Goal: Task Accomplishment & Management: Complete application form

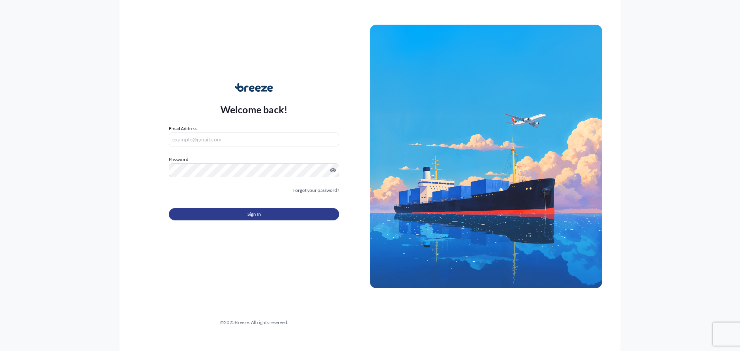
type input "[PERSON_NAME][EMAIL_ADDRESS][DOMAIN_NAME]"
click at [259, 209] on button "Sign In" at bounding box center [254, 214] width 170 height 12
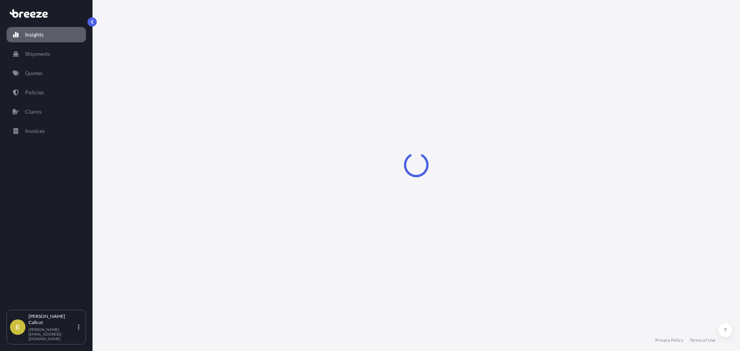
select select "2025"
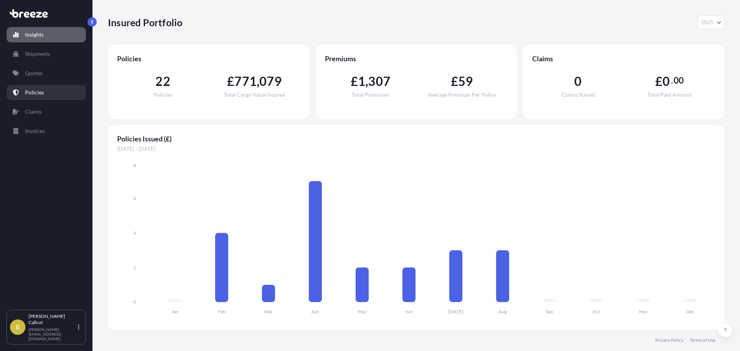
click at [49, 93] on link "Policies" at bounding box center [46, 92] width 79 height 15
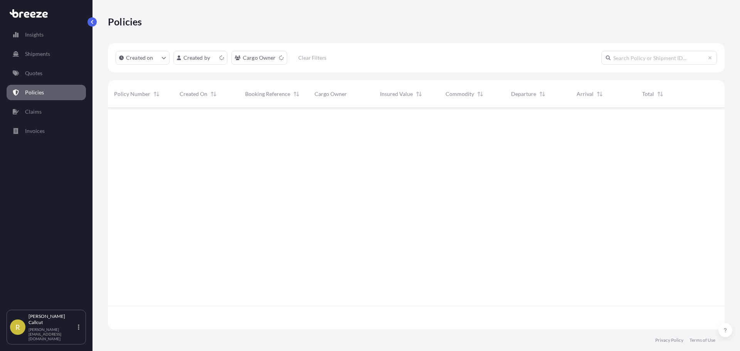
scroll to position [220, 611]
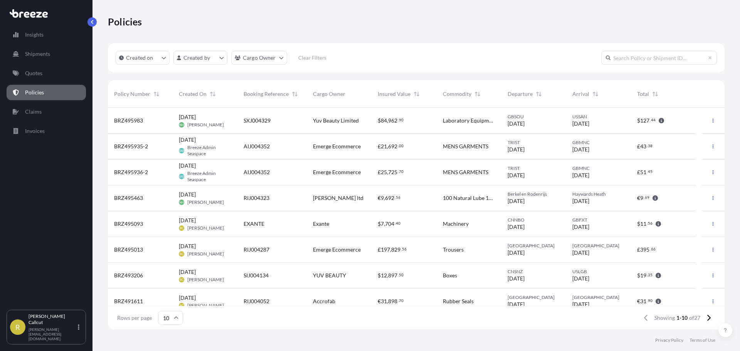
click at [347, 175] on span "Emerge Ecommerce" at bounding box center [337, 172] width 48 height 8
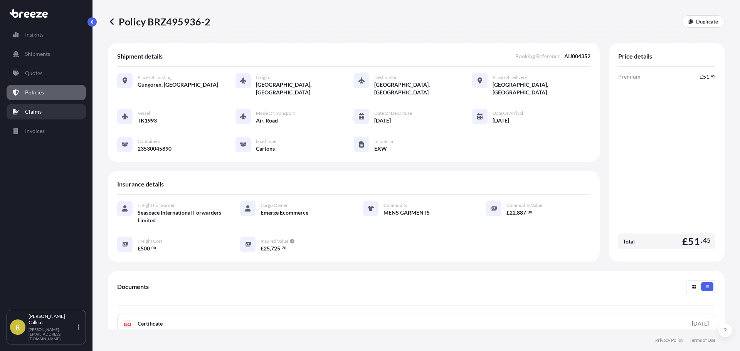
click at [47, 109] on link "Claims" at bounding box center [46, 111] width 79 height 15
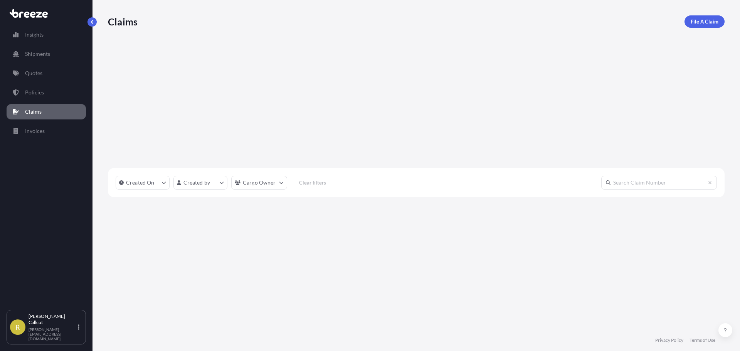
scroll to position [243, 611]
click at [45, 94] on link "Policies" at bounding box center [46, 92] width 79 height 15
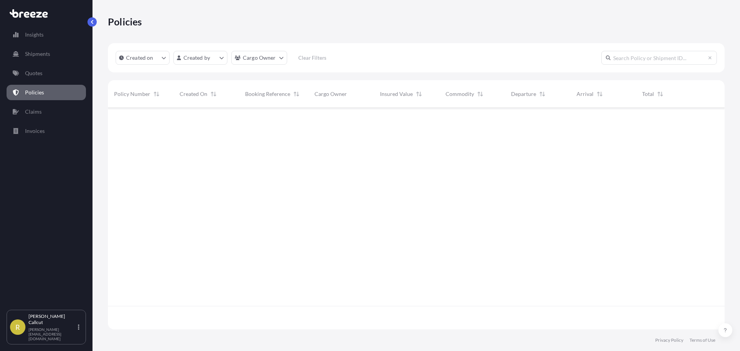
scroll to position [220, 611]
click at [46, 112] on link "Claims" at bounding box center [46, 111] width 79 height 15
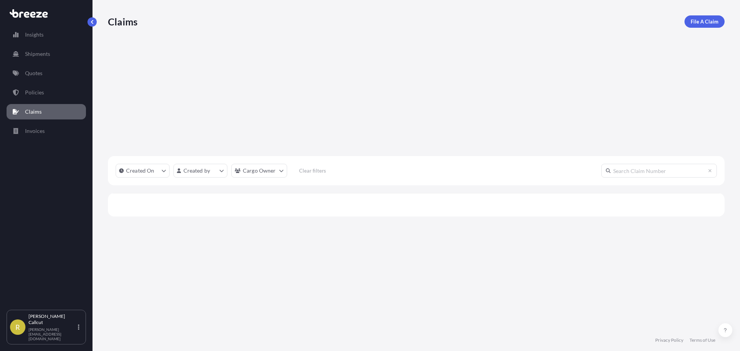
scroll to position [243, 611]
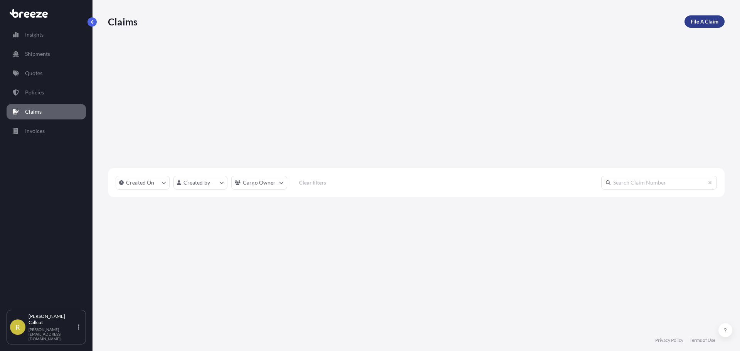
click at [713, 20] on p "File A Claim" at bounding box center [704, 22] width 28 height 8
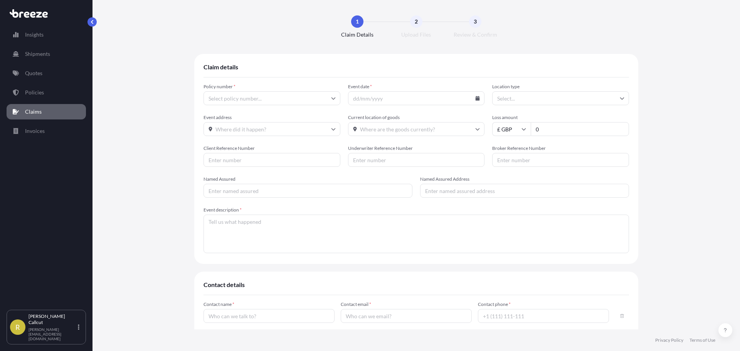
click at [232, 97] on input "Policy number *" at bounding box center [271, 98] width 137 height 14
click at [37, 95] on p "Policies" at bounding box center [34, 93] width 19 height 8
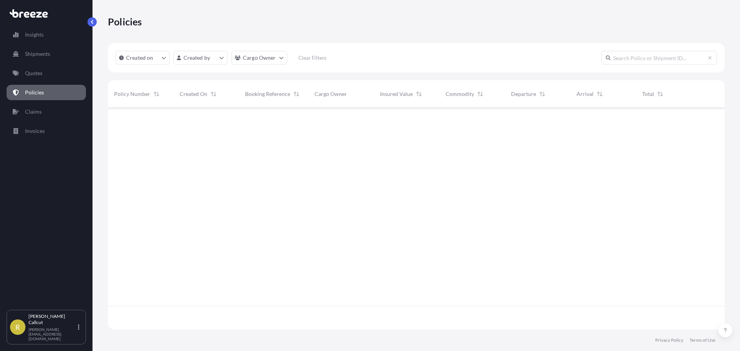
scroll to position [220, 611]
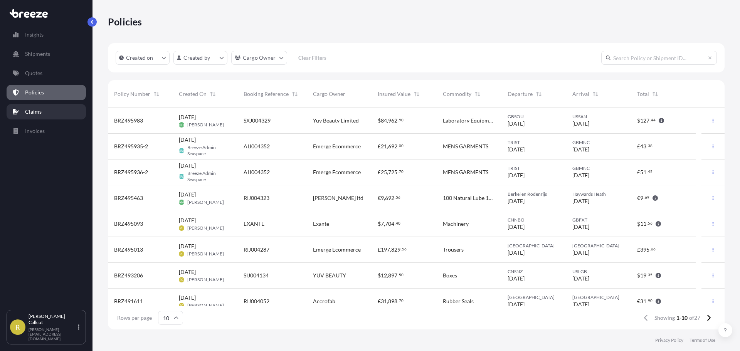
click at [40, 108] on p "Claims" at bounding box center [33, 112] width 17 height 8
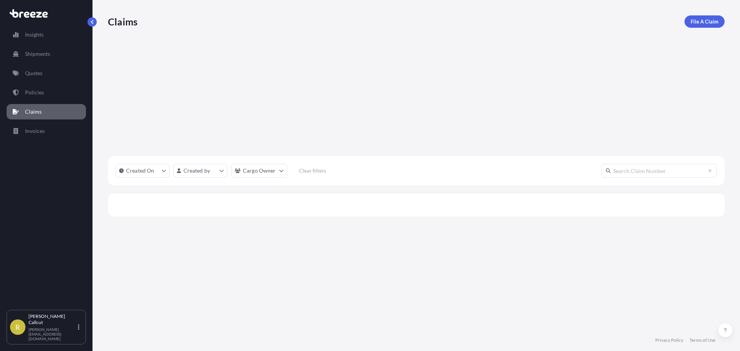
scroll to position [243, 611]
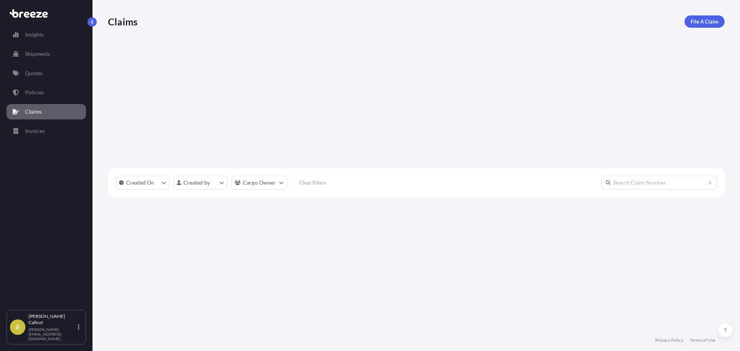
click at [700, 23] on p "File A Claim" at bounding box center [704, 22] width 28 height 8
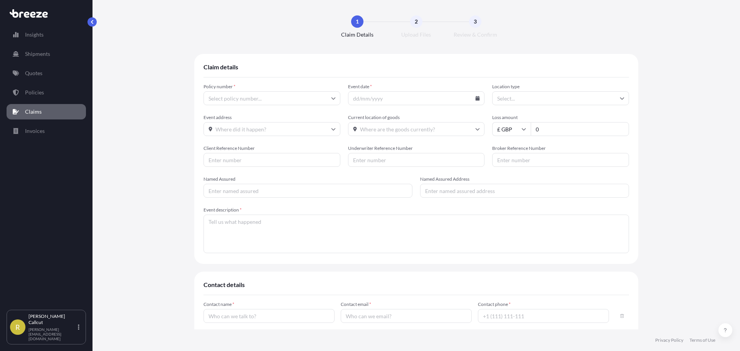
click at [264, 97] on input "Policy number *" at bounding box center [271, 98] width 137 height 14
click at [244, 133] on li "BRZ495935-2" at bounding box center [268, 135] width 131 height 15
drag, startPoint x: 552, startPoint y: 128, endPoint x: 513, endPoint y: 130, distance: 39.0
click at [513, 130] on div "£ GBP 0" at bounding box center [560, 129] width 137 height 14
